Goal: Task Accomplishment & Management: Use online tool/utility

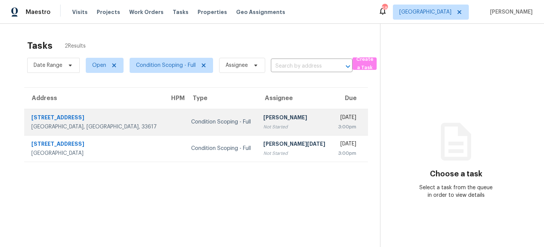
click at [164, 114] on td at bounding box center [174, 122] width 21 height 26
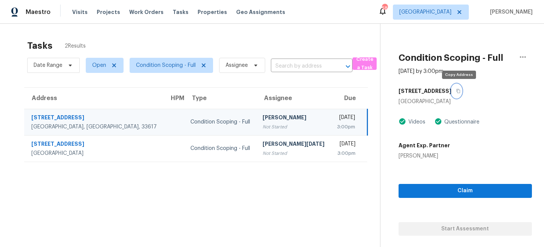
click at [459, 93] on icon "button" at bounding box center [458, 91] width 5 height 5
click at [459, 91] on icon "button" at bounding box center [458, 91] width 5 height 5
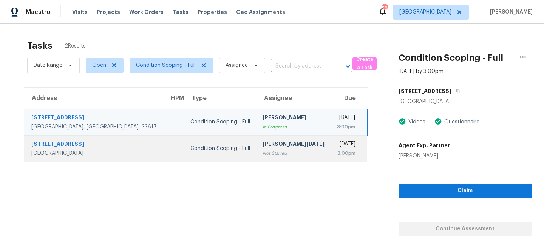
click at [256, 161] on td "Prabhu Raja Not Started" at bounding box center [293, 148] width 74 height 26
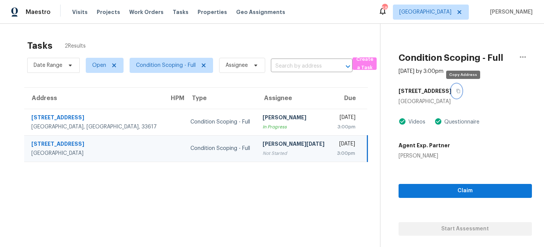
click at [460, 91] on icon "button" at bounding box center [458, 91] width 5 height 5
click at [454, 17] on span "Tampa" at bounding box center [431, 12] width 76 height 15
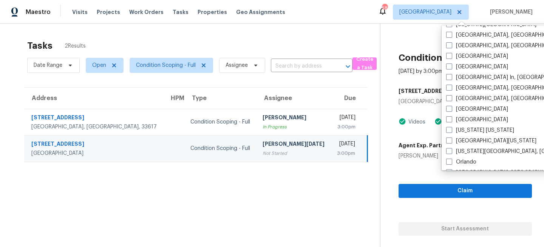
scroll to position [320, 0]
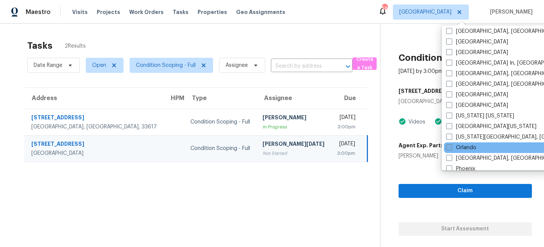
click at [457, 144] on label "Orlando" at bounding box center [461, 148] width 30 height 8
click at [451, 144] on input "Orlando" at bounding box center [448, 146] width 5 height 5
checkbox input "true"
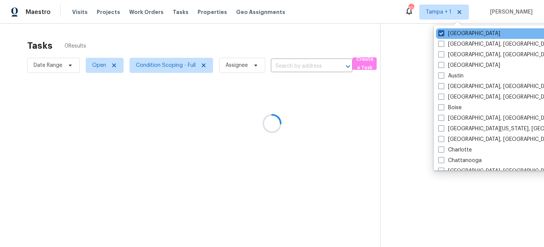
click at [452, 34] on label "Tampa" at bounding box center [469, 34] width 62 height 8
click at [443, 34] on input "Tampa" at bounding box center [440, 32] width 5 height 5
checkbox input "false"
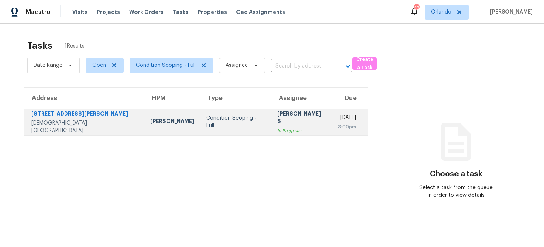
click at [271, 118] on td "Anbu Jebakumar S In Progress" at bounding box center [301, 122] width 61 height 26
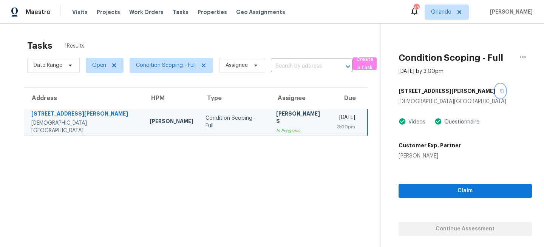
click at [500, 91] on icon "button" at bounding box center [502, 91] width 5 height 5
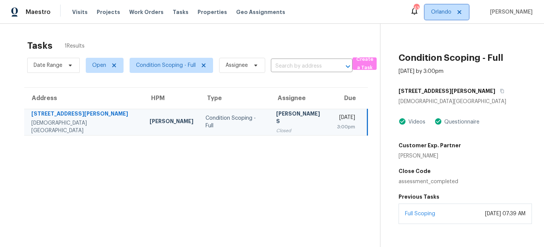
click at [450, 16] on span "Orlando" at bounding box center [447, 12] width 44 height 15
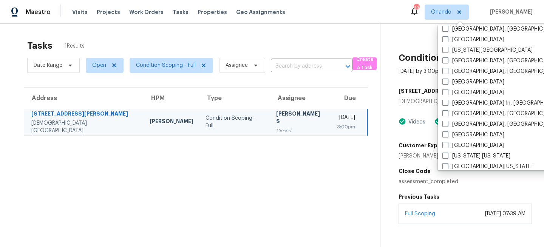
scroll to position [282, 0]
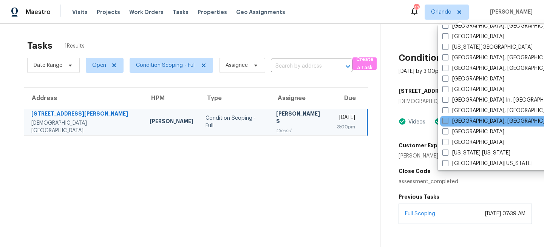
click at [458, 121] on label "Miami, FL" at bounding box center [500, 121] width 117 height 8
click at [447, 121] on input "Miami, FL" at bounding box center [444, 119] width 5 height 5
checkbox input "true"
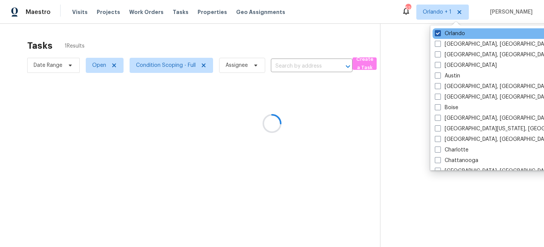
click at [444, 31] on label "Orlando" at bounding box center [450, 34] width 30 height 8
click at [440, 31] on input "Orlando" at bounding box center [437, 32] width 5 height 5
checkbox input "false"
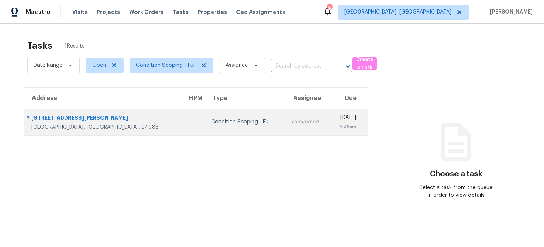
click at [181, 127] on td at bounding box center [193, 122] width 24 height 26
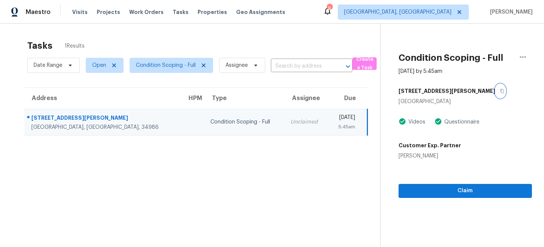
click at [500, 90] on icon "button" at bounding box center [502, 91] width 5 height 5
click at [451, 9] on span "[GEOGRAPHIC_DATA], [GEOGRAPHIC_DATA]" at bounding box center [397, 12] width 107 height 8
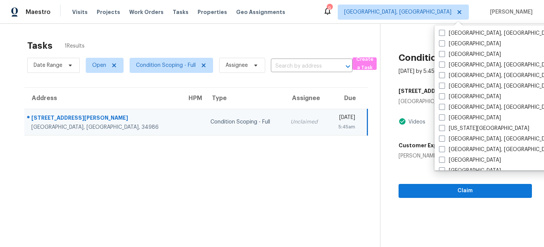
scroll to position [210, 0]
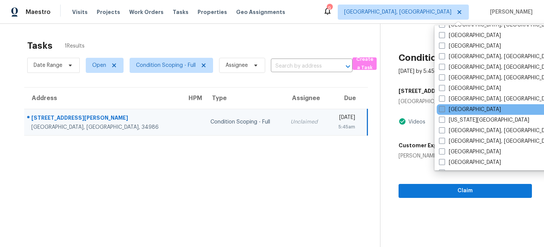
click at [462, 110] on label "[GEOGRAPHIC_DATA]" at bounding box center [470, 110] width 62 height 8
click at [444, 110] on input "[GEOGRAPHIC_DATA]" at bounding box center [441, 108] width 5 height 5
checkbox input "true"
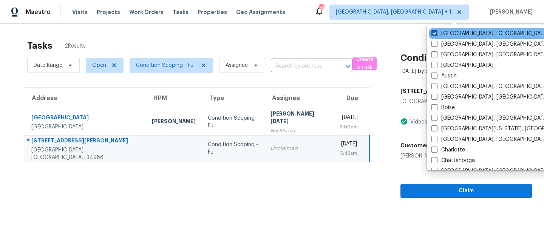
click at [452, 31] on label "[GEOGRAPHIC_DATA], [GEOGRAPHIC_DATA]" at bounding box center [489, 34] width 117 height 8
click at [436, 31] on input "[GEOGRAPHIC_DATA], [GEOGRAPHIC_DATA]" at bounding box center [433, 32] width 5 height 5
checkbox input "false"
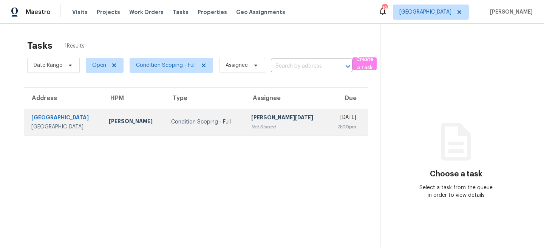
click at [141, 120] on div "[PERSON_NAME]" at bounding box center [134, 121] width 50 height 9
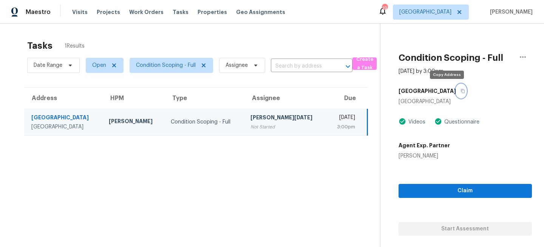
click at [461, 90] on icon "button" at bounding box center [463, 91] width 4 height 4
